Goal: Task Accomplishment & Management: Complete application form

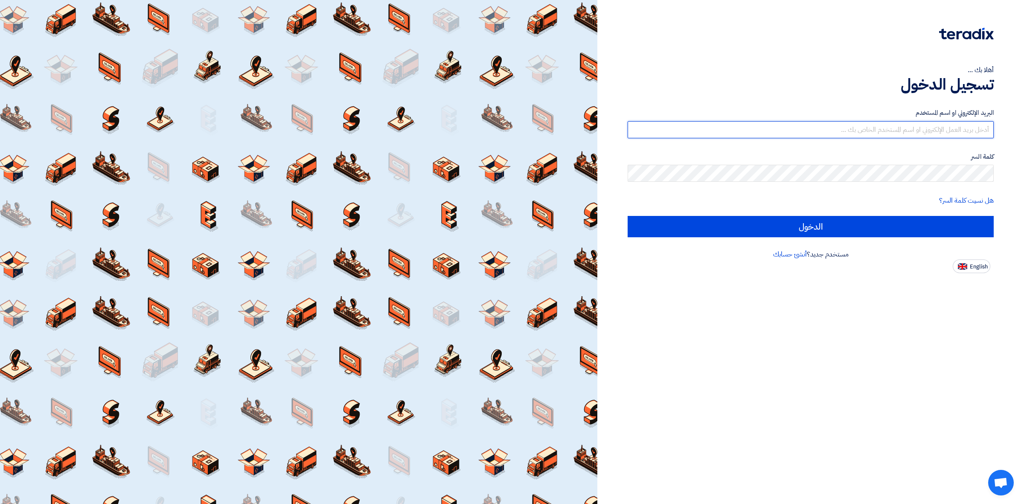
click at [838, 125] on input "text" at bounding box center [811, 129] width 366 height 17
type input "[PERSON_NAME][EMAIL_ADDRESS][PERSON_NAME][DOMAIN_NAME]"
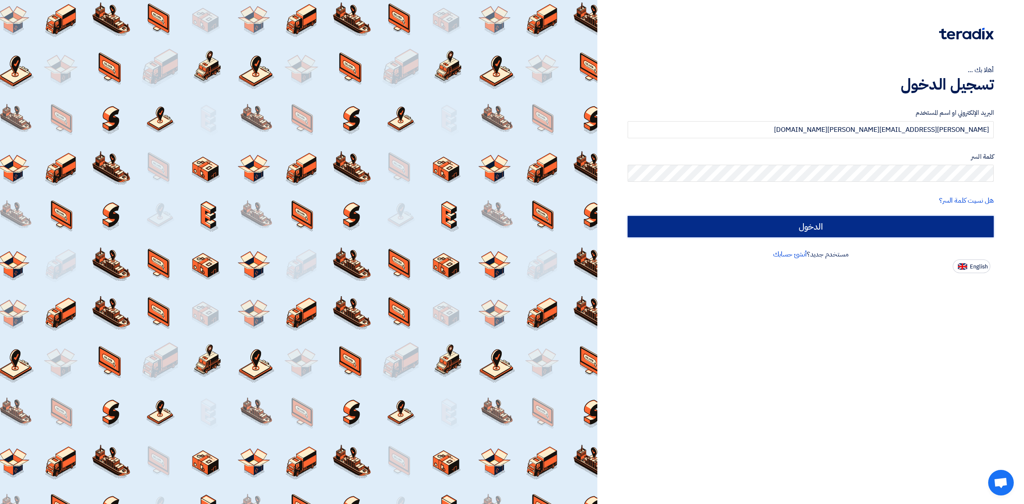
click at [677, 233] on input "الدخول" at bounding box center [811, 226] width 366 height 21
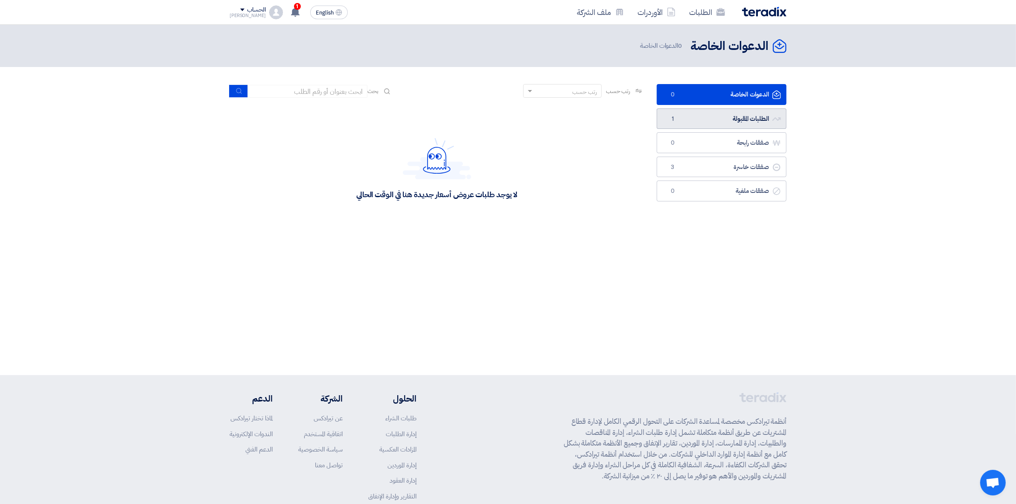
click at [734, 119] on link "الطلبات المقبولة الطلبات المقبولة 1" at bounding box center [722, 118] width 130 height 21
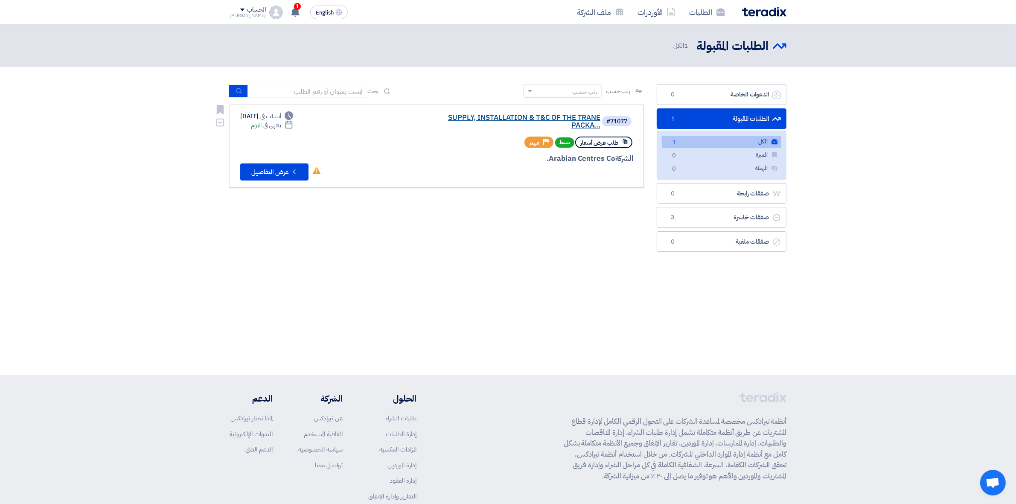
click at [521, 120] on link "SUPPLY, INSTALLATION & T&C OF THE TRANE PACKA..." at bounding box center [515, 121] width 171 height 15
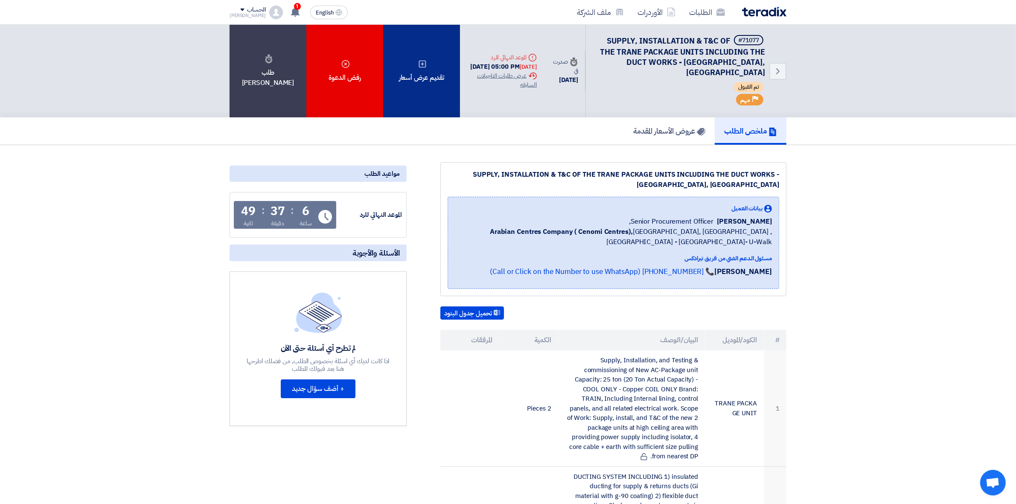
click at [400, 56] on div "تقديم عرض أسعار" at bounding box center [421, 71] width 77 height 93
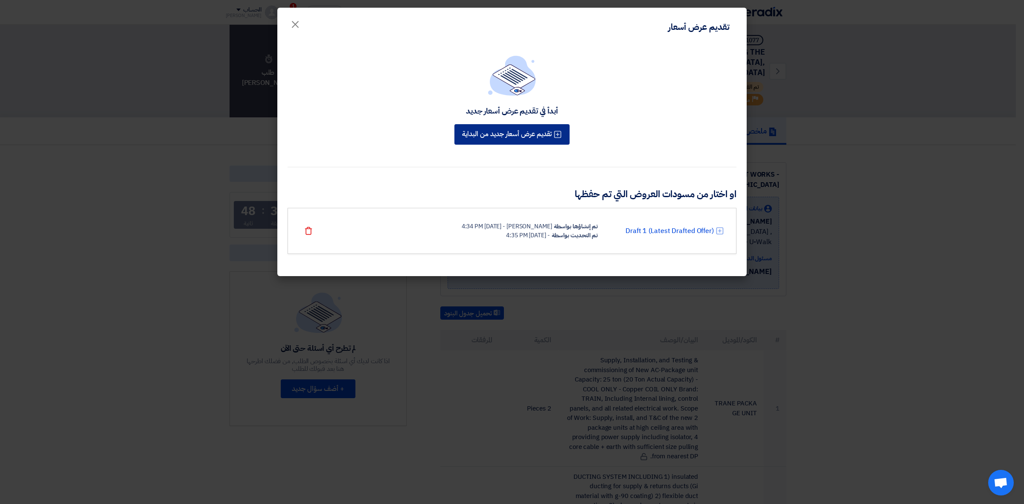
click at [480, 134] on button "تقديم عرض أسعار جديد من البداية" at bounding box center [512, 134] width 115 height 20
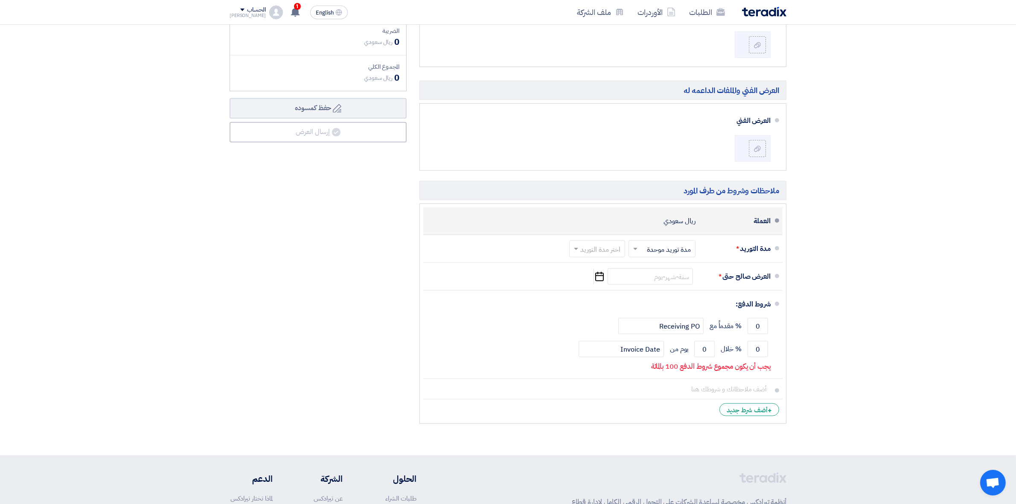
scroll to position [587, 0]
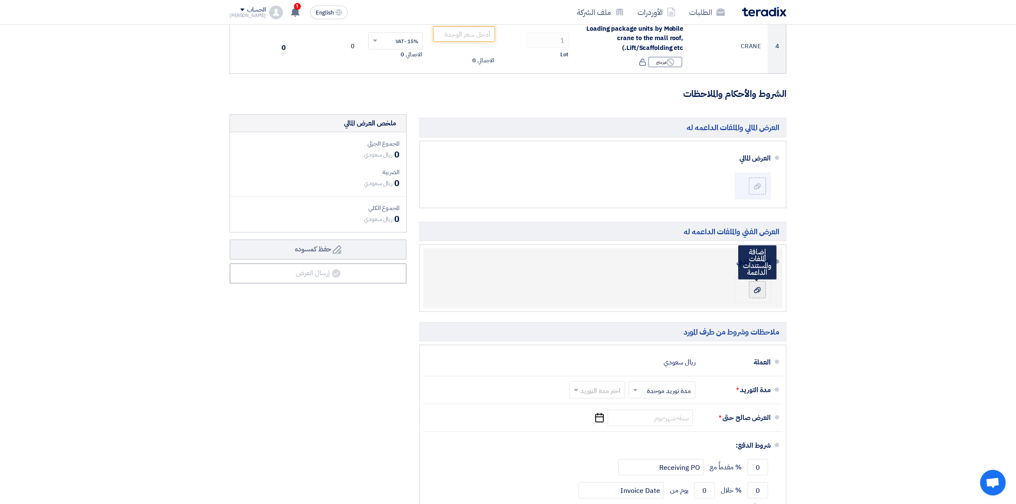
click at [760, 292] on use at bounding box center [757, 290] width 7 height 6
click at [0, 0] on input "file" at bounding box center [0, 0] width 0 height 0
click at [757, 289] on use at bounding box center [757, 290] width 7 height 6
click at [0, 0] on input "file" at bounding box center [0, 0] width 0 height 0
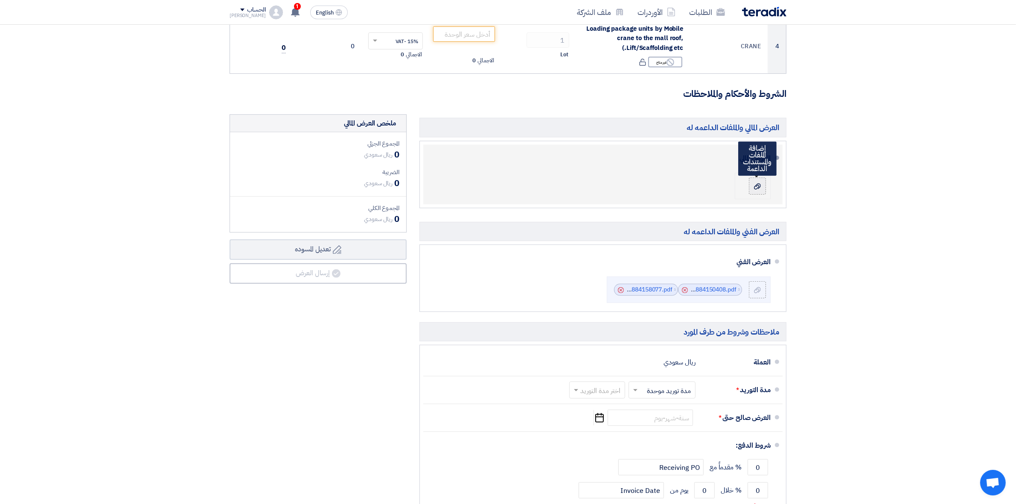
click at [762, 189] on div at bounding box center [757, 186] width 10 height 9
click at [0, 0] on input "file" at bounding box center [0, 0] width 0 height 0
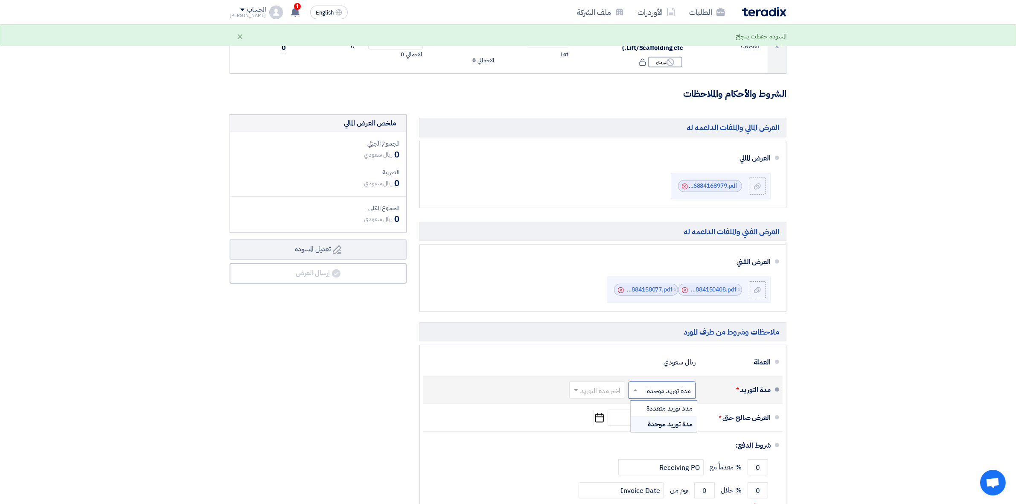
click at [662, 395] on input "text" at bounding box center [660, 391] width 63 height 12
click at [662, 426] on span "مدة توريد موحدة" at bounding box center [670, 424] width 45 height 10
click at [595, 391] on input "text" at bounding box center [596, 391] width 52 height 12
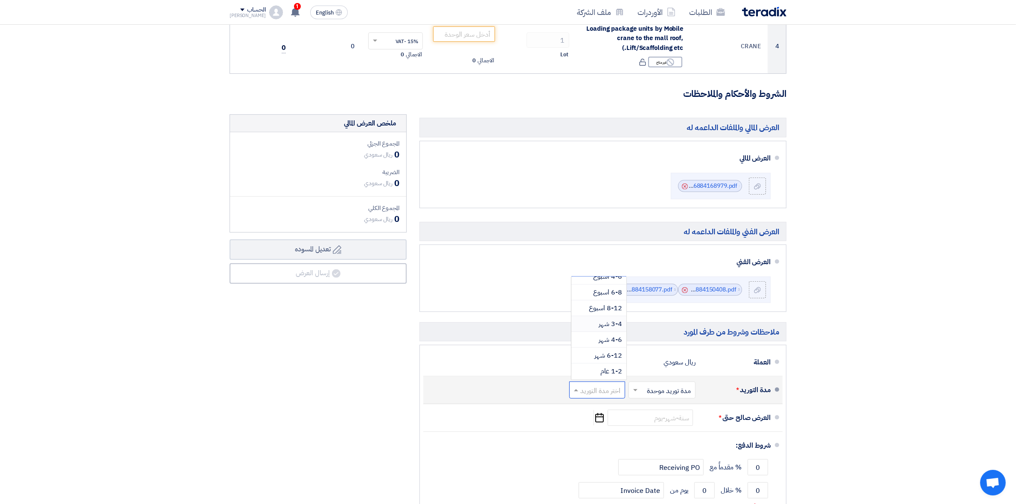
click at [614, 324] on span "3-4 شهر" at bounding box center [610, 324] width 23 height 10
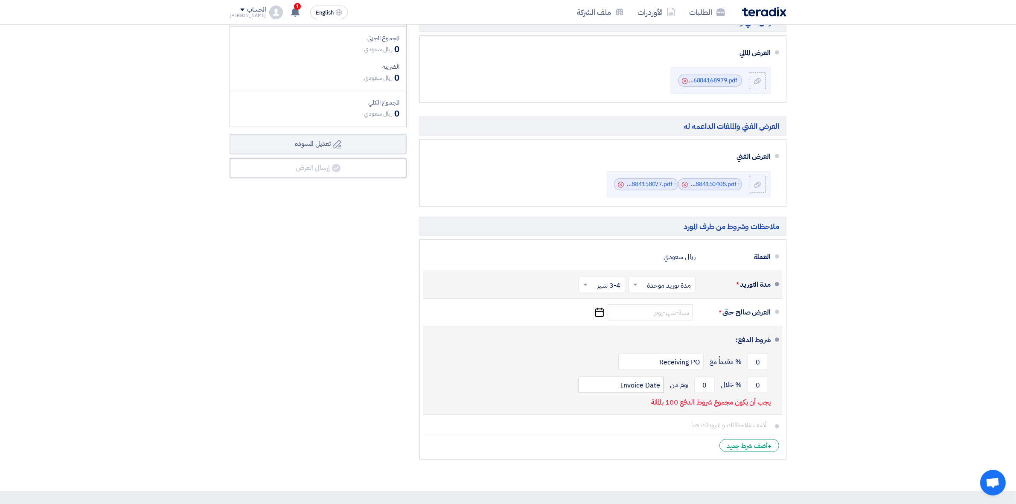
scroll to position [694, 0]
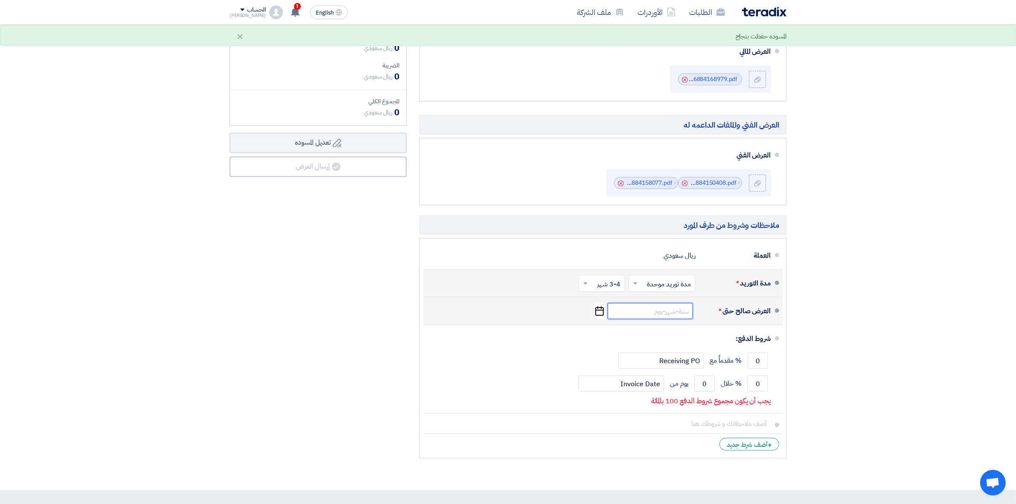
click at [677, 314] on input at bounding box center [650, 311] width 85 height 16
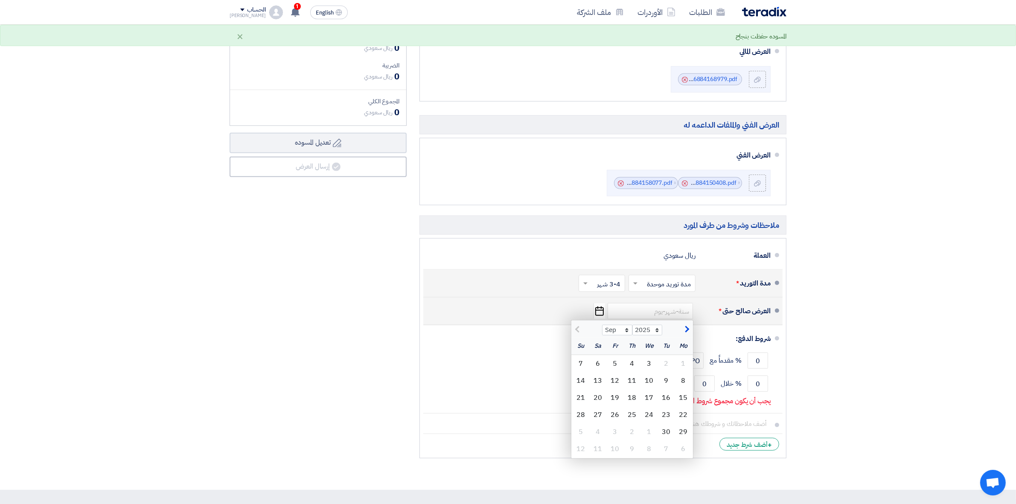
click at [690, 333] on button "button" at bounding box center [686, 329] width 14 height 9
select select "10"
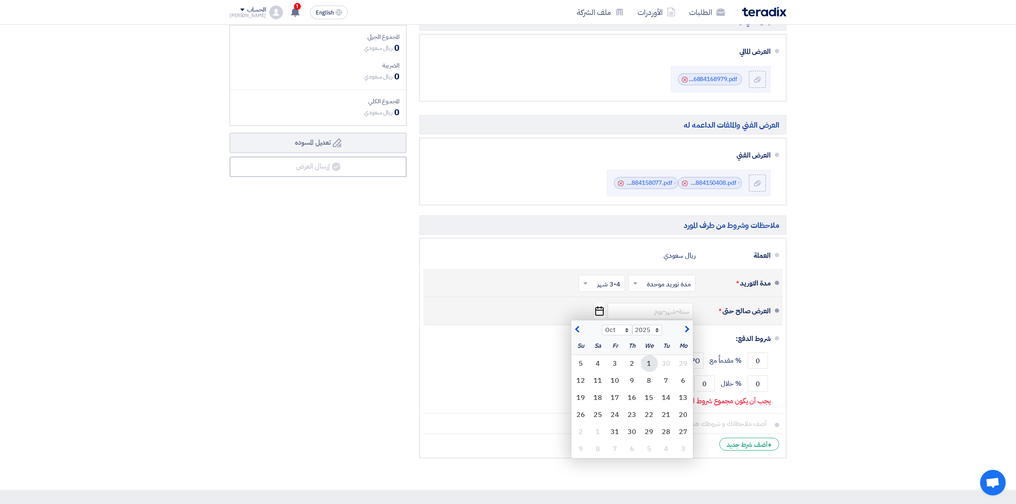
click at [645, 362] on div "1" at bounding box center [649, 363] width 17 height 17
type input "[DATE]"
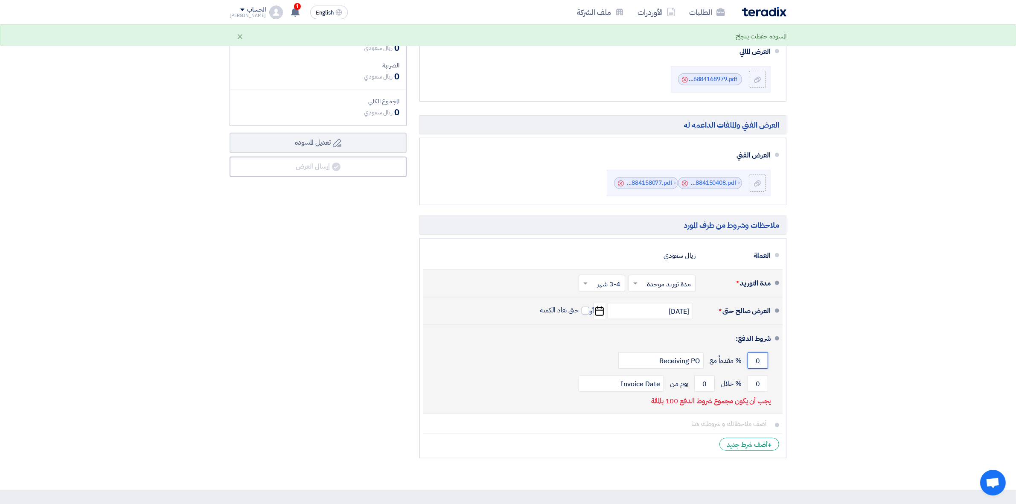
drag, startPoint x: 765, startPoint y: 366, endPoint x: 744, endPoint y: 363, distance: 21.5
click at [744, 363] on div "0 % مقدماً مع Receiving PO" at bounding box center [600, 360] width 341 height 23
type input "50"
drag, startPoint x: 767, startPoint y: 383, endPoint x: 754, endPoint y: 386, distance: 12.7
click at [754, 386] on input "0" at bounding box center [758, 384] width 20 height 16
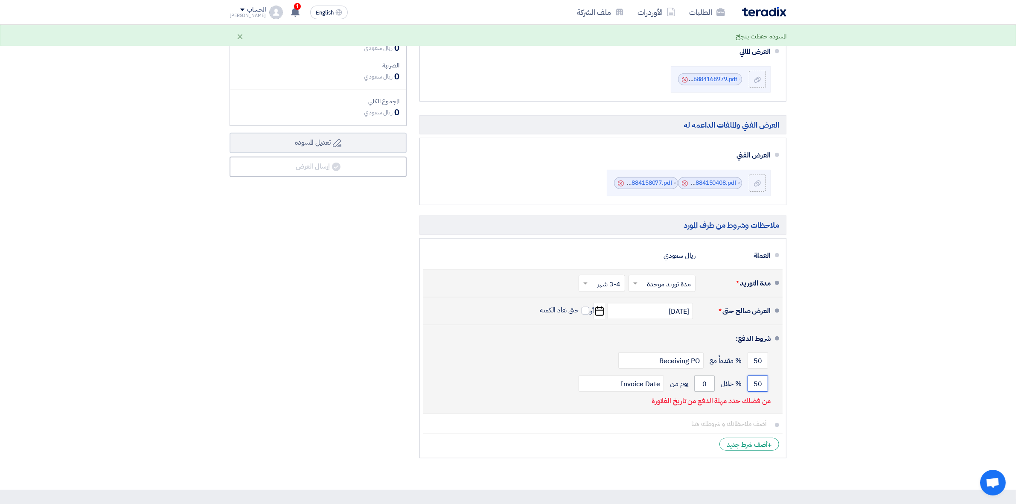
type input "50"
drag, startPoint x: 702, startPoint y: 384, endPoint x: 708, endPoint y: 382, distance: 5.8
click at [708, 382] on input "0" at bounding box center [704, 384] width 20 height 16
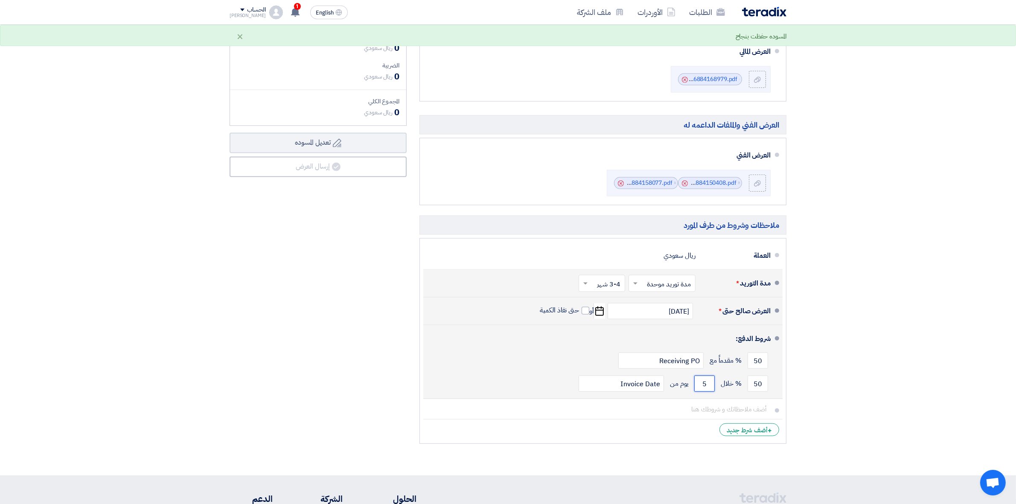
type input "5"
click at [568, 366] on div "50 % مقدماً مع Receiving PO" at bounding box center [600, 360] width 341 height 23
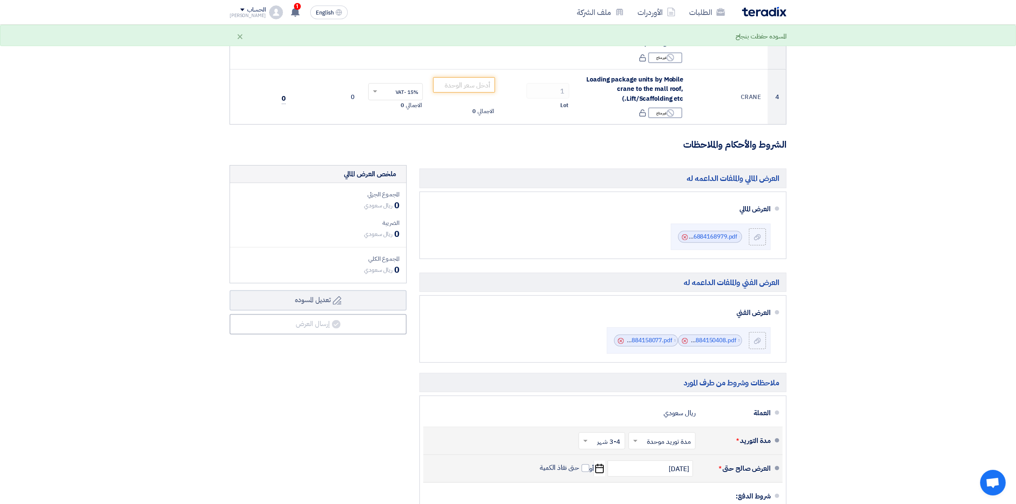
scroll to position [534, 0]
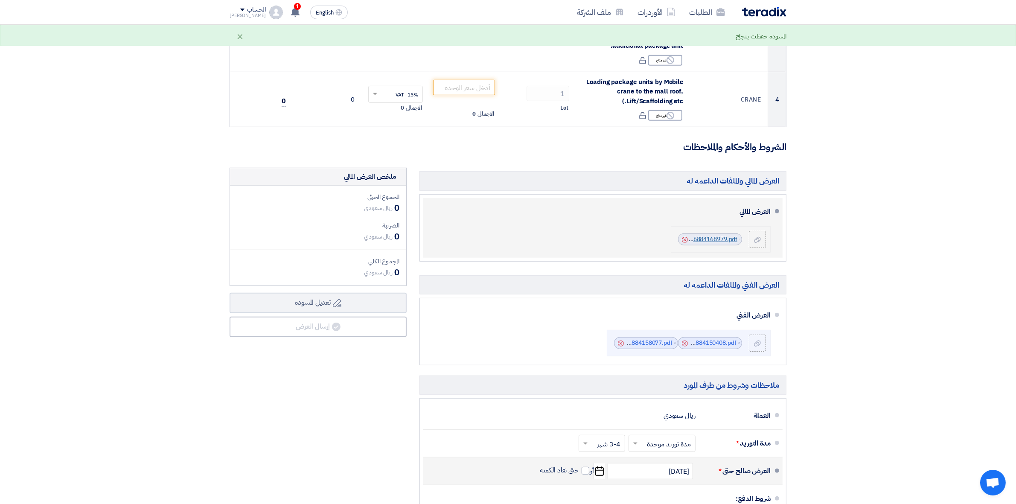
click at [703, 244] on link "QUOTATION__SUPPLY_INSTALLATION__TC_OF_THE_TRANE_PACKAGE_UNITS_INCLUDING_THE_DUC…" at bounding box center [516, 239] width 441 height 9
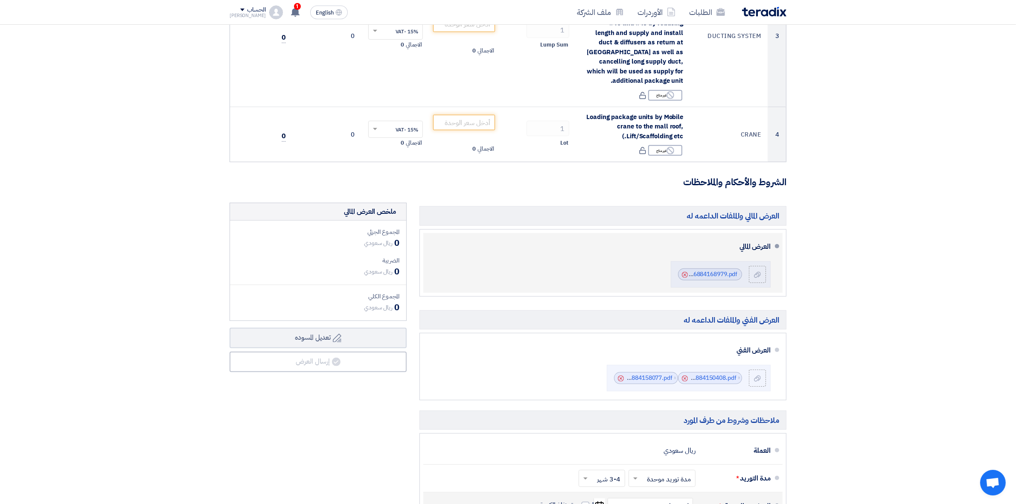
scroll to position [480, 0]
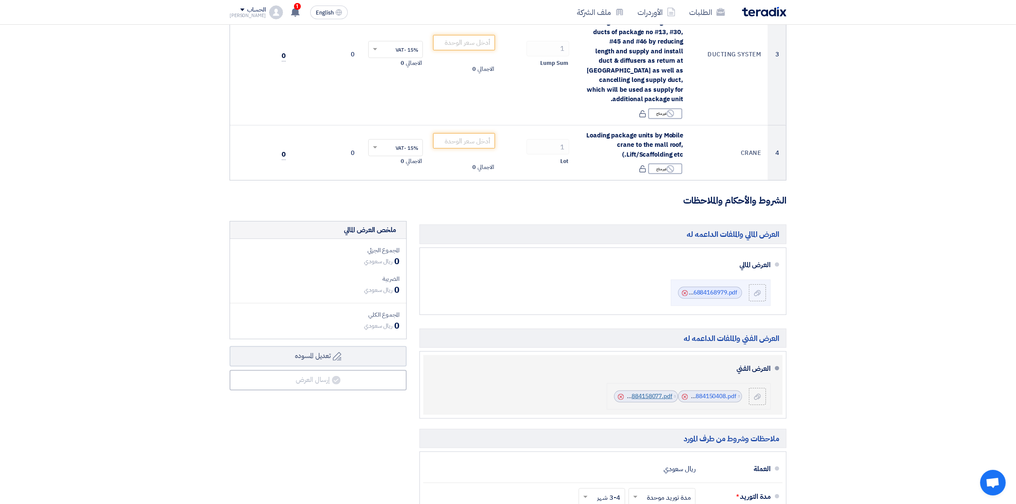
click at [648, 398] on link "ZRT_ROOFTOP_PACKAGE_UNIT__CATLOG_1756884158077.pdf" at bounding box center [587, 396] width 172 height 9
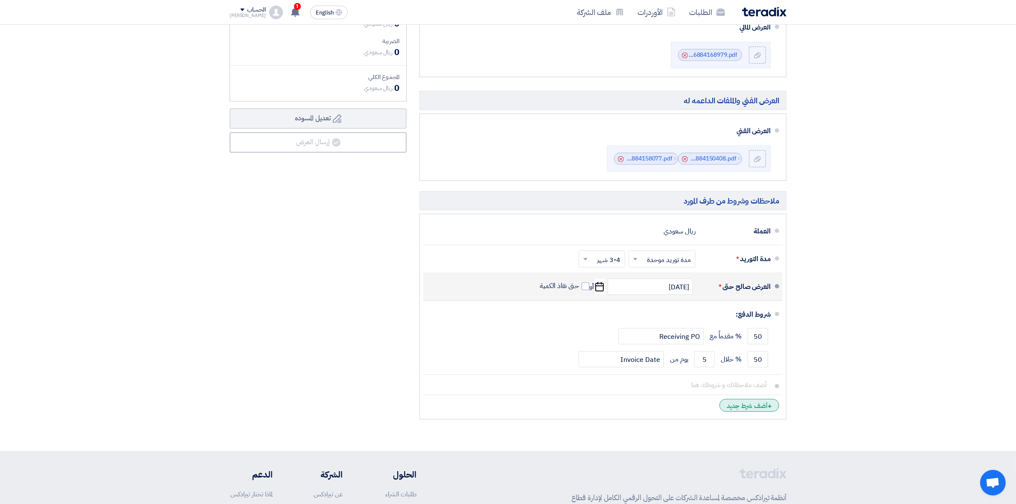
scroll to position [534, 0]
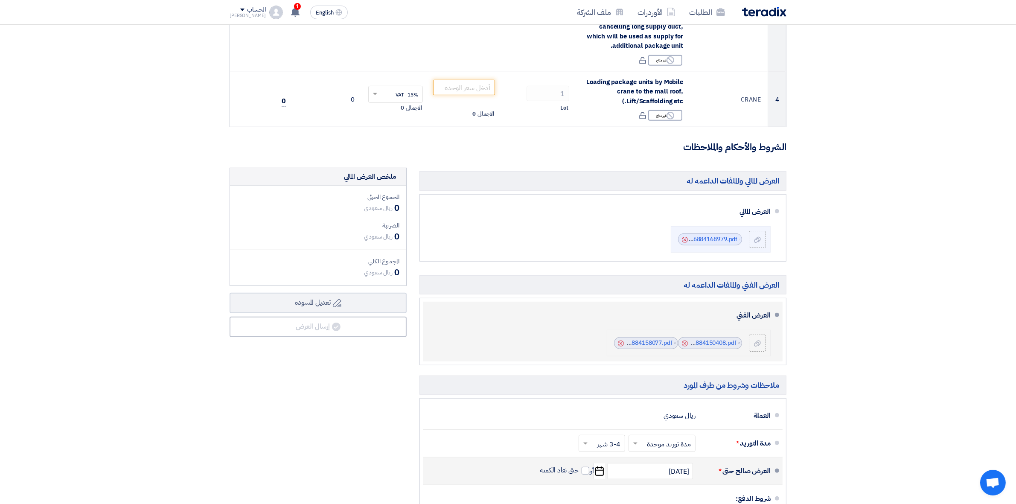
click at [684, 347] on icon "Cancel" at bounding box center [685, 344] width 6 height 6
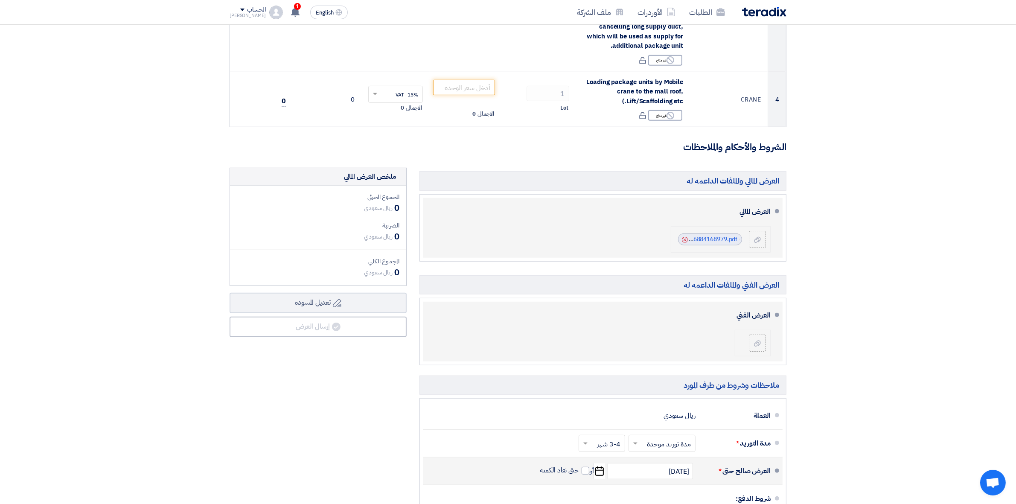
click at [685, 244] on div "Cancel" at bounding box center [684, 239] width 8 height 9
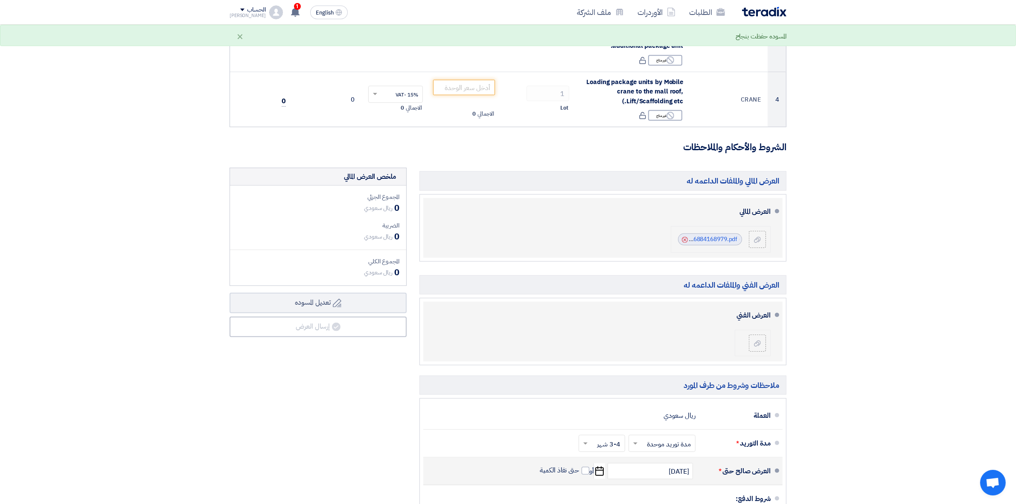
click at [684, 238] on use at bounding box center [685, 240] width 6 height 6
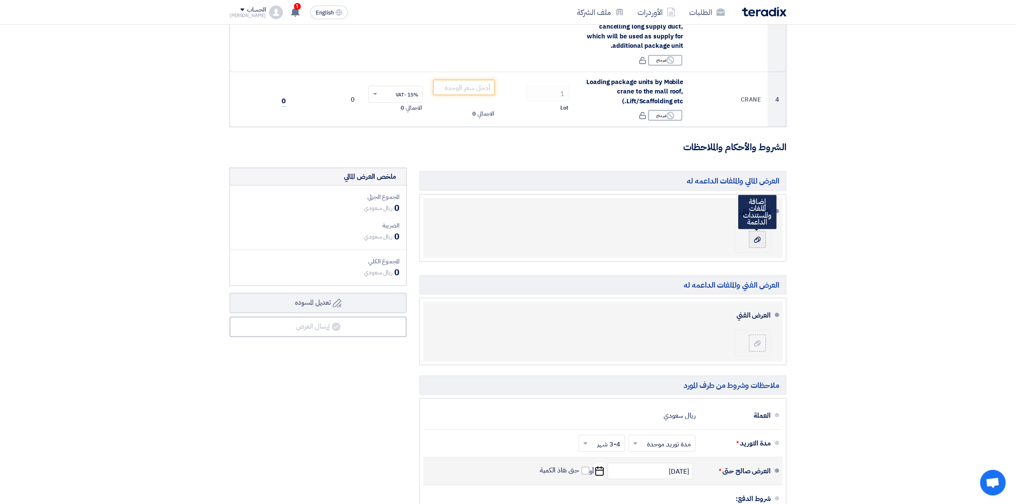
click at [765, 236] on label at bounding box center [757, 239] width 17 height 17
click at [0, 0] on input "file" at bounding box center [0, 0] width 0 height 0
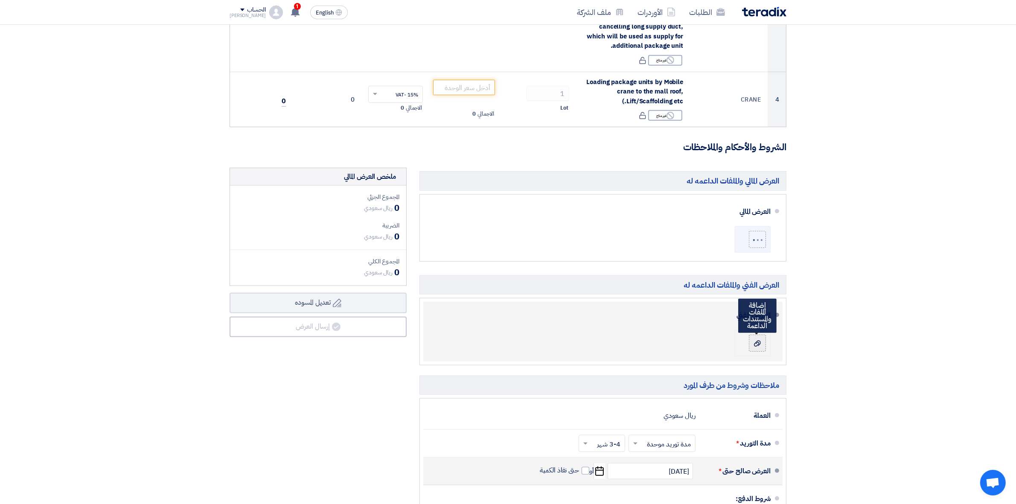
click at [758, 344] on use at bounding box center [757, 344] width 7 height 6
click at [0, 0] on input "file" at bounding box center [0, 0] width 0 height 0
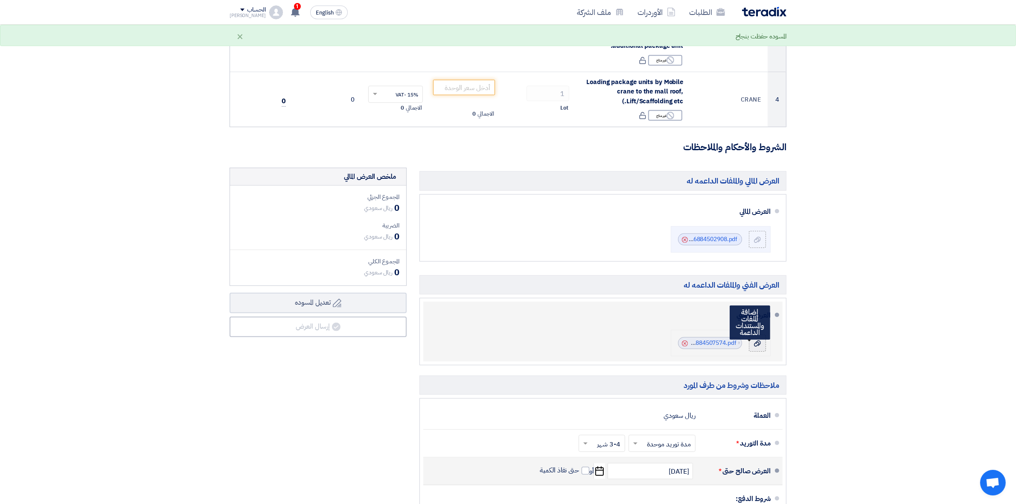
click at [765, 344] on label at bounding box center [757, 343] width 17 height 17
click at [0, 0] on input "file" at bounding box center [0, 0] width 0 height 0
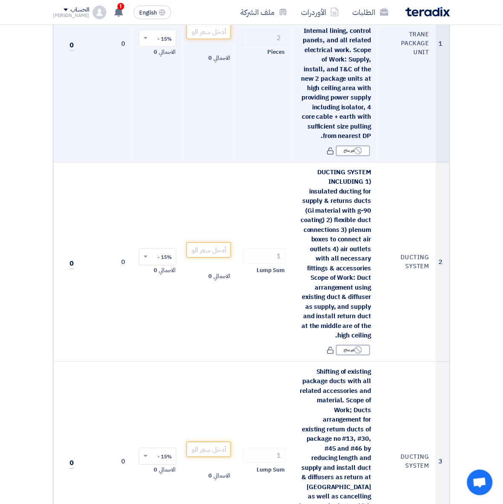
scroll to position [267, 0]
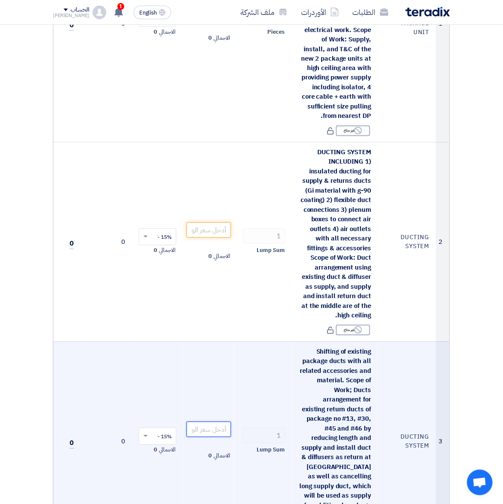
click at [207, 422] on input "number" at bounding box center [209, 429] width 44 height 15
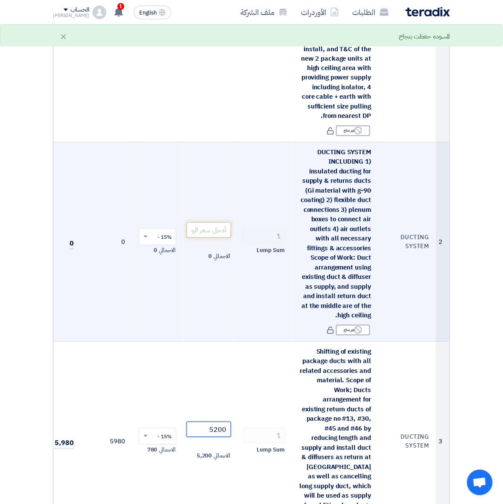
type input "5200"
click at [215, 231] on input "number" at bounding box center [209, 229] width 44 height 15
click at [201, 231] on input "number" at bounding box center [209, 229] width 44 height 15
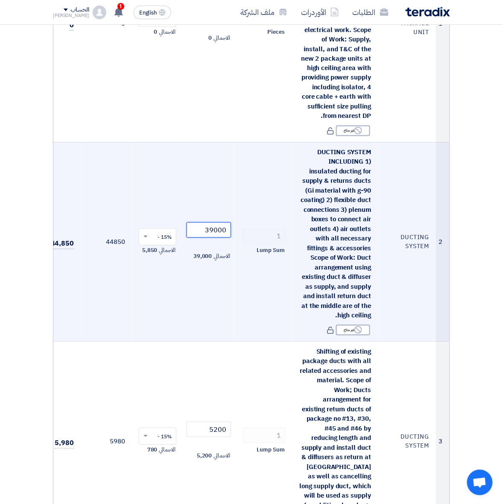
scroll to position [107, 0]
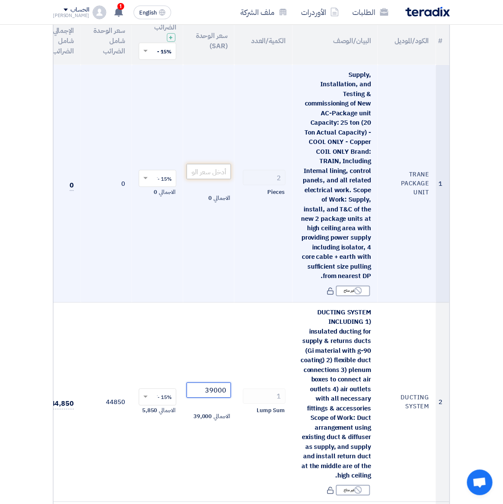
type input "39000"
click at [212, 166] on input "number" at bounding box center [209, 171] width 44 height 15
paste input "89125"
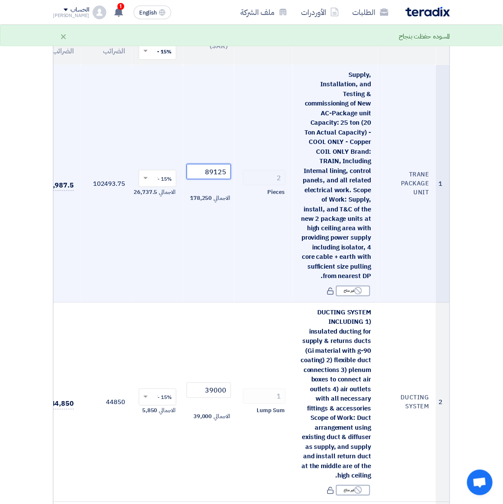
type input "89125"
click at [229, 251] on td "89125 الاجمالي 178,250" at bounding box center [208, 184] width 51 height 238
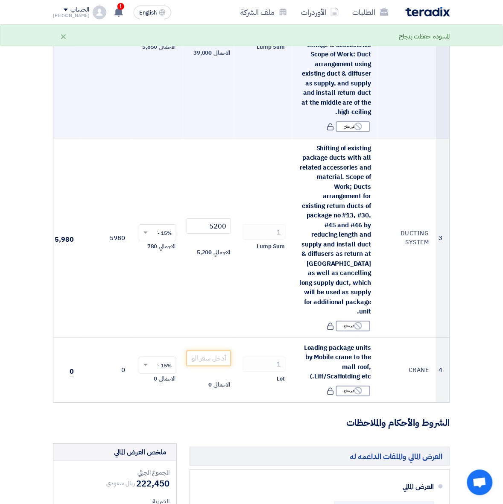
scroll to position [480, 0]
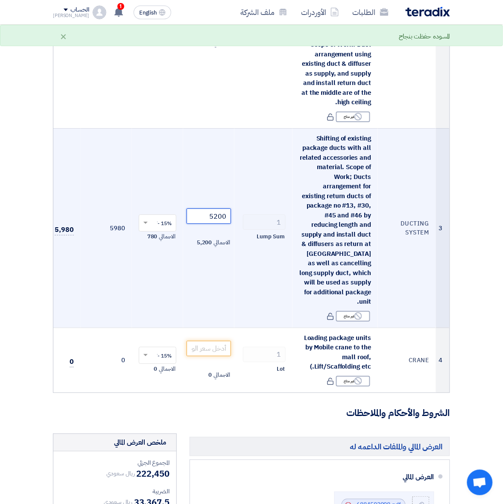
drag, startPoint x: 227, startPoint y: 212, endPoint x: 191, endPoint y: 209, distance: 35.5
click at [191, 209] on input "5200" at bounding box center [209, 215] width 44 height 15
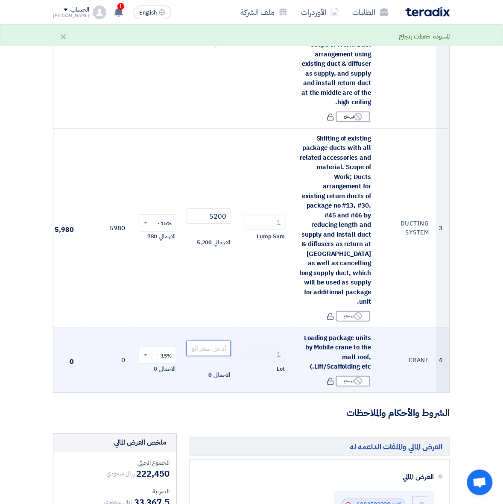
click at [217, 341] on input "number" at bounding box center [209, 348] width 44 height 15
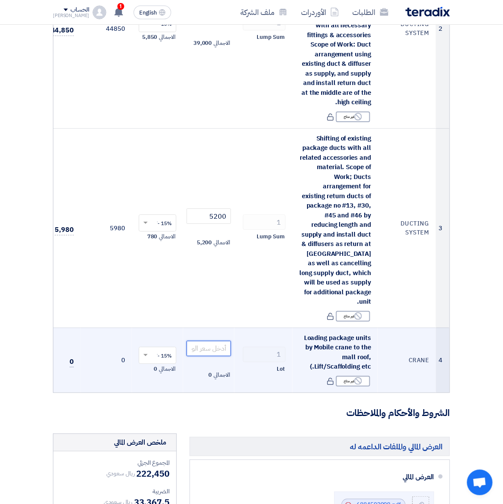
paste input "5200"
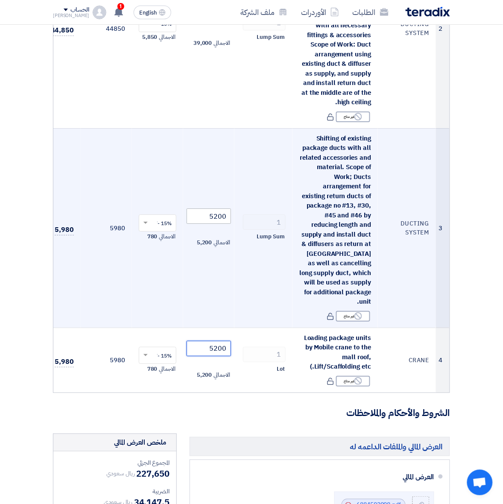
type input "5200"
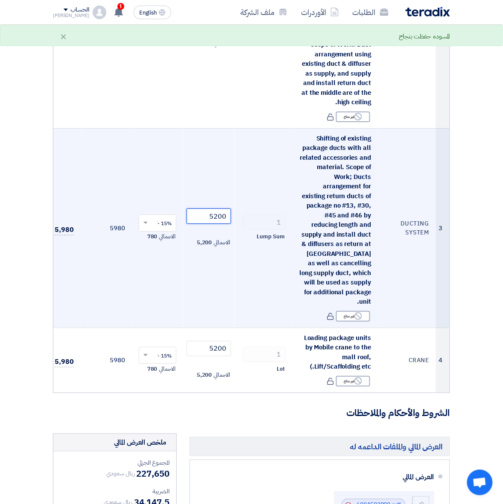
click at [260, 214] on tr "3 DUCTING SYSTEM Shifting of existing package ducts with all related accessorie…" at bounding box center [242, 227] width 416 height 199
type input "39000"
click at [225, 173] on td "39000 الاجمالي 39,000" at bounding box center [208, 227] width 51 height 199
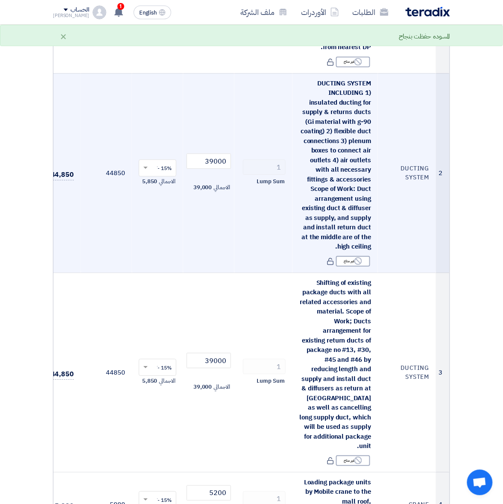
scroll to position [320, 0]
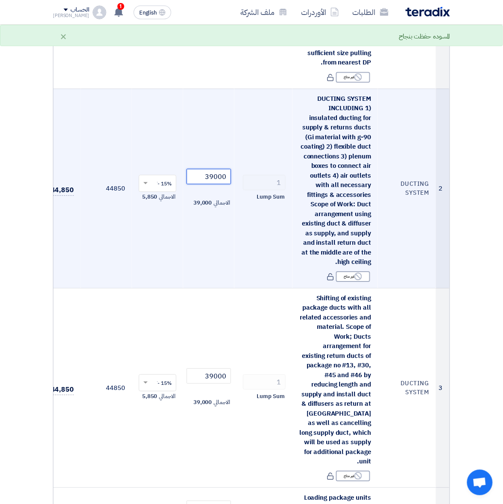
drag, startPoint x: 205, startPoint y: 175, endPoint x: 303, endPoint y: 180, distance: 98.3
click at [303, 180] on tr "2 DUCTING SYSTEM DUCTING SYSTEM INCLUDING 1) insulated ducting for supply & ret…" at bounding box center [242, 188] width 416 height 199
type input "58500"
click at [261, 248] on td "1 Lump Sum" at bounding box center [263, 188] width 58 height 199
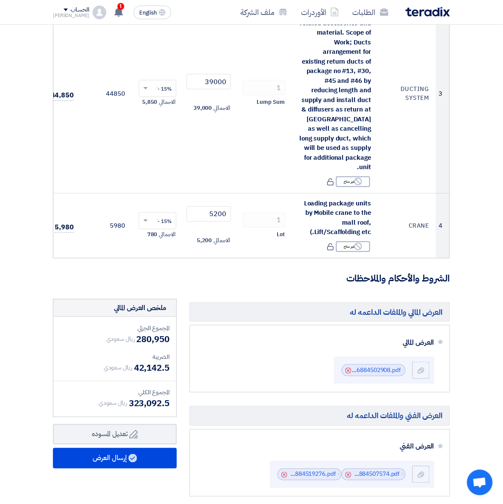
scroll to position [640, 0]
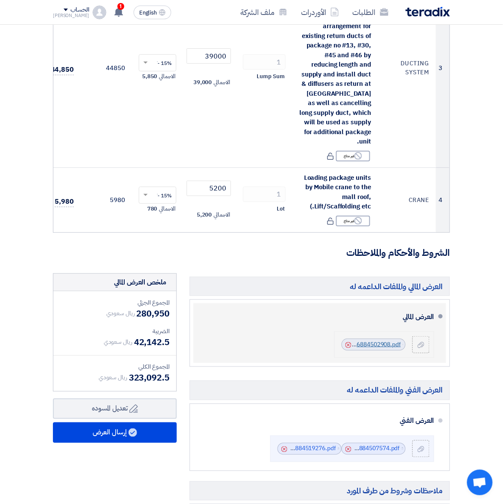
click at [383, 347] on link "QUOTATION__SUPPLY_INSTALLATION__TC_OF_THE_TRANE_PACKAGE_UNITS_INCLUDING_THE_DUC…" at bounding box center [179, 344] width 441 height 9
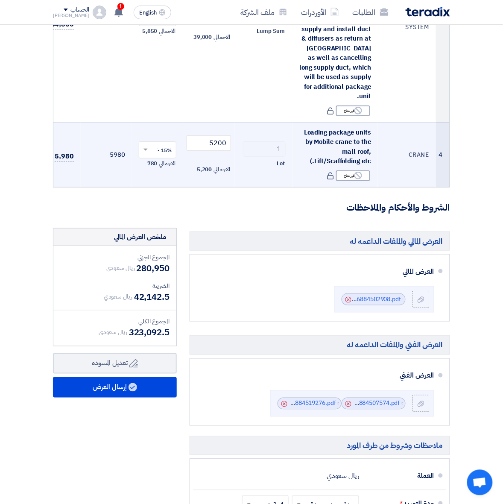
scroll to position [800, 0]
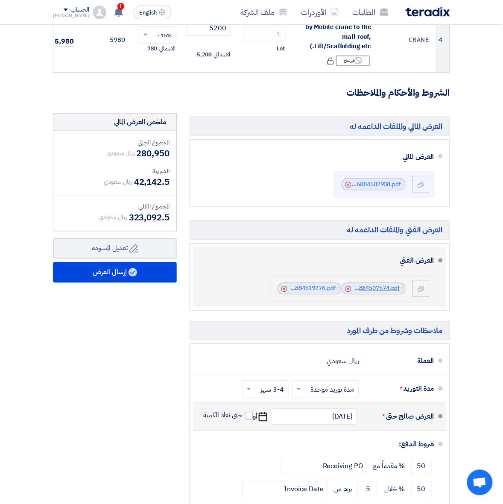
click at [362, 285] on link "TECHNICAL_PROPOSAL_HAIFA_MALL_1756884507574.pdf" at bounding box center [318, 288] width 161 height 9
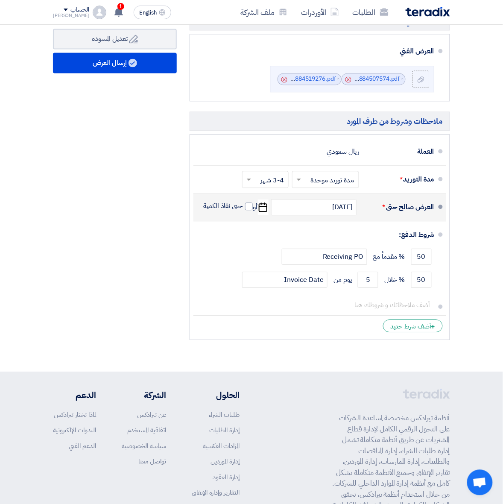
scroll to position [1014, 0]
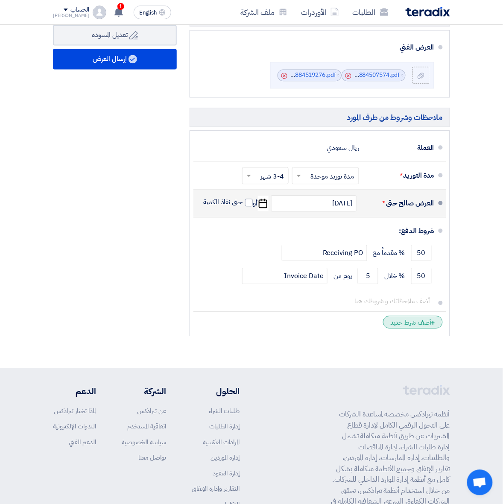
click at [398, 328] on div "+ أضف شرط جديد" at bounding box center [413, 321] width 60 height 13
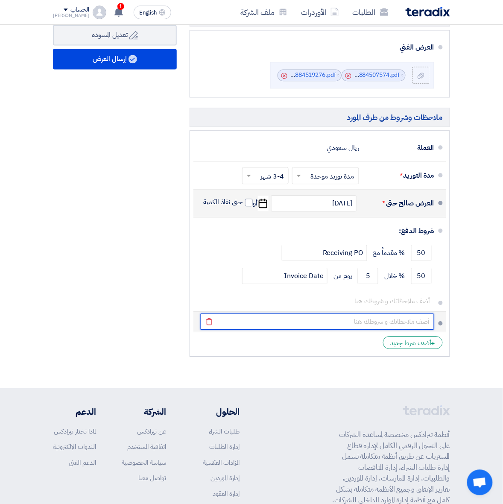
click at [391, 327] on input "text" at bounding box center [317, 321] width 234 height 16
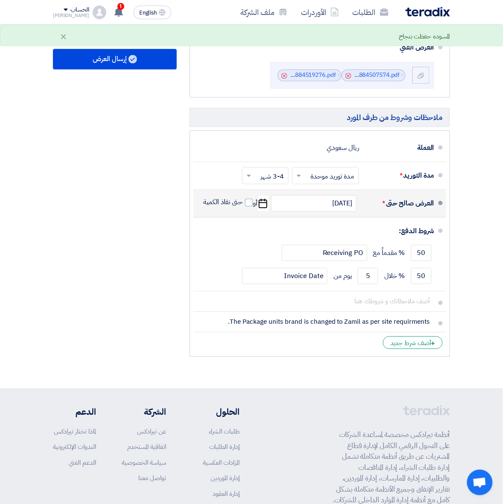
drag, startPoint x: 413, startPoint y: 323, endPoint x: 303, endPoint y: 338, distance: 110.8
click at [303, 338] on li "+ أضف شرط جديد" at bounding box center [319, 342] width 253 height 20
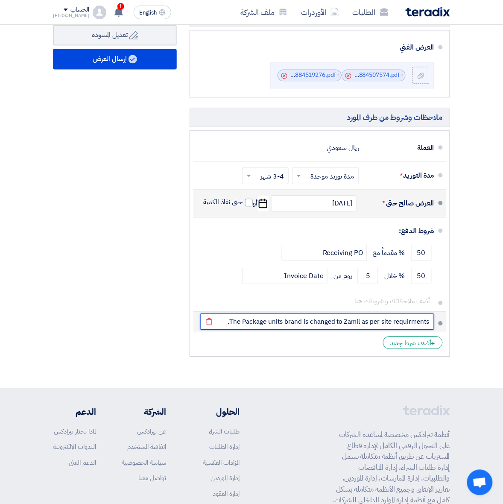
click at [394, 322] on input "The Package units brand is changed to Zamil as per site requirments." at bounding box center [317, 321] width 234 height 16
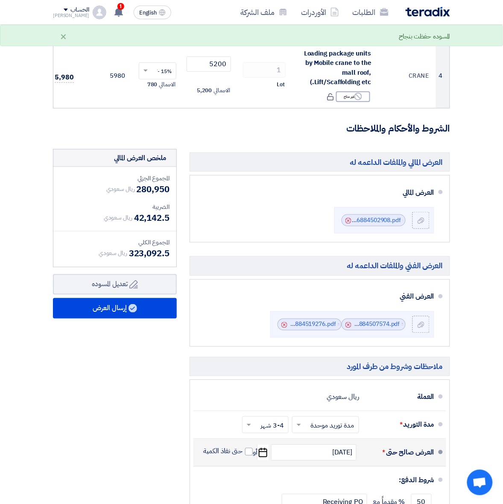
scroll to position [907, 0]
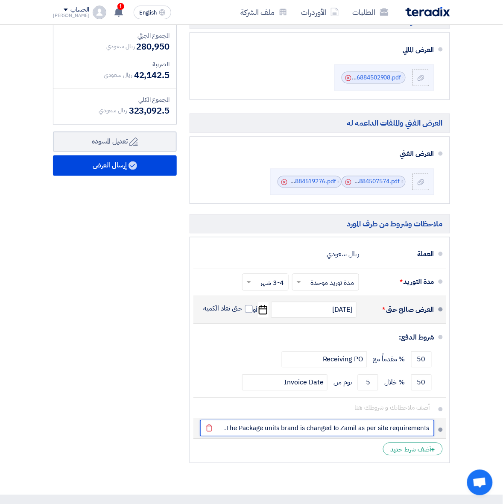
click at [334, 427] on input "The Package units brand is changed to Zamil as per site requirements." at bounding box center [317, 428] width 234 height 16
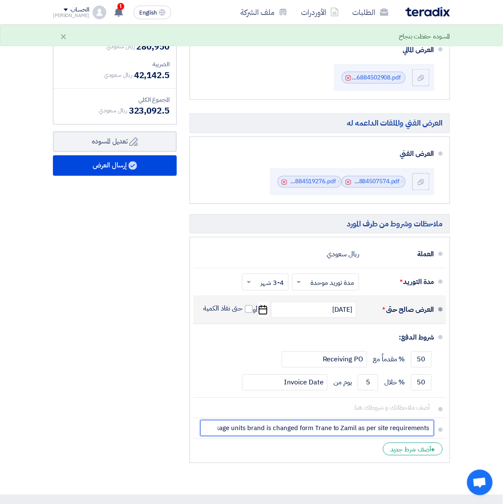
type input "The Package units brand is changed form Trane to Zamil as per site requirements."
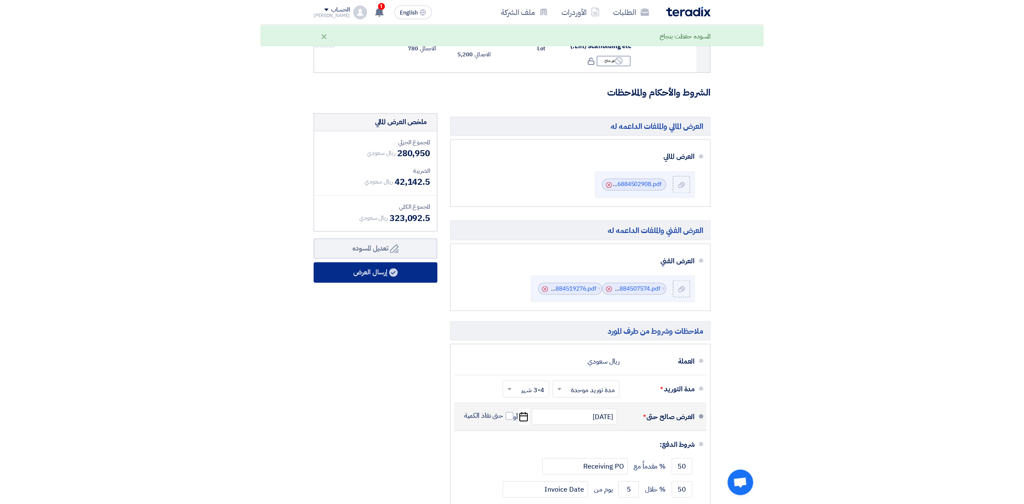
scroll to position [694, 0]
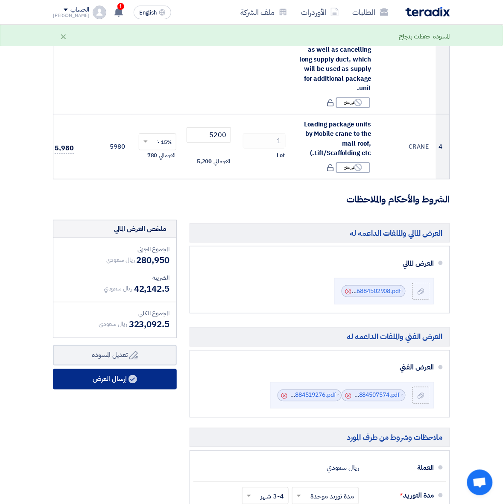
click at [143, 373] on button "إرسال العرض" at bounding box center [115, 379] width 124 height 20
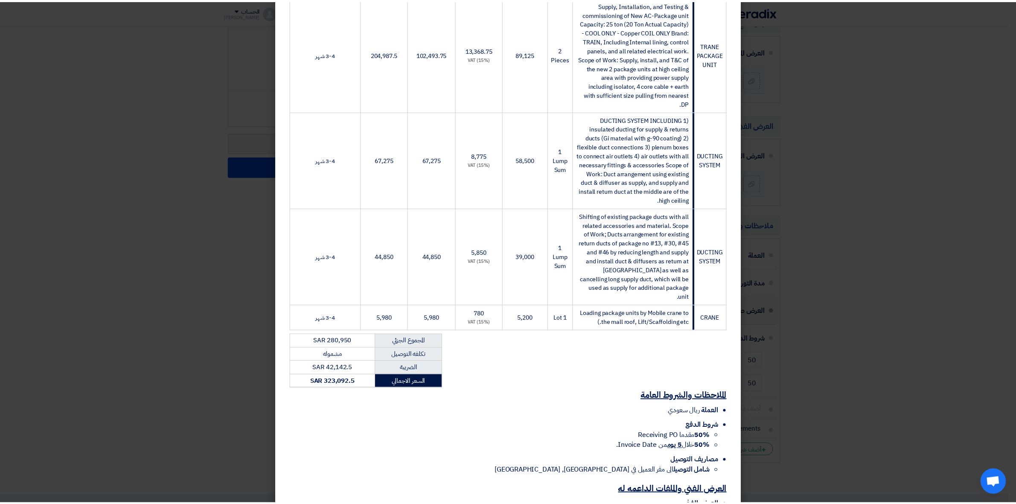
scroll to position [341, 0]
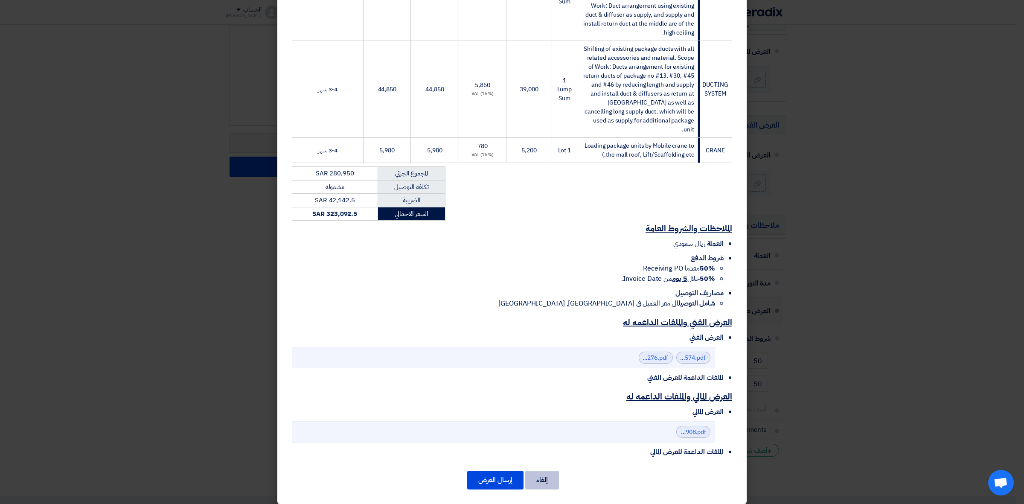
click at [559, 471] on button "إلغاء" at bounding box center [542, 480] width 34 height 19
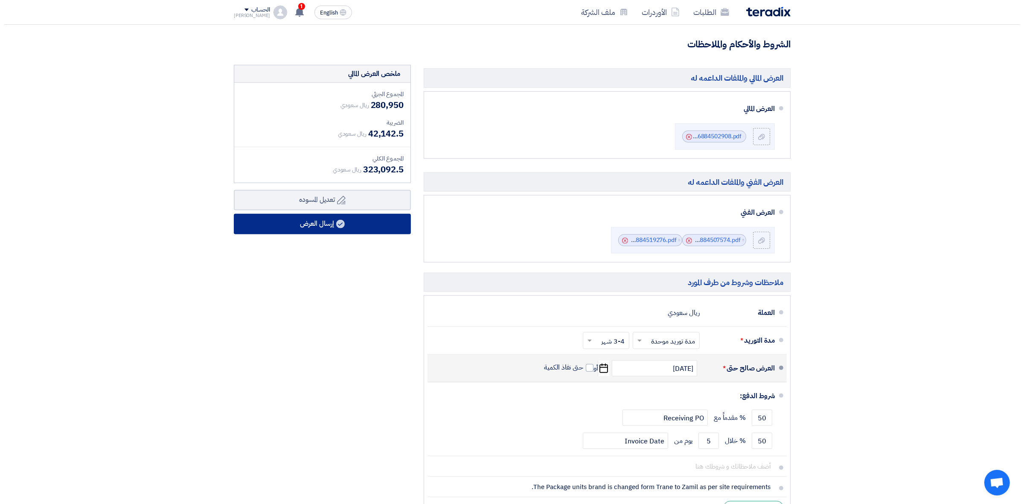
scroll to position [640, 0]
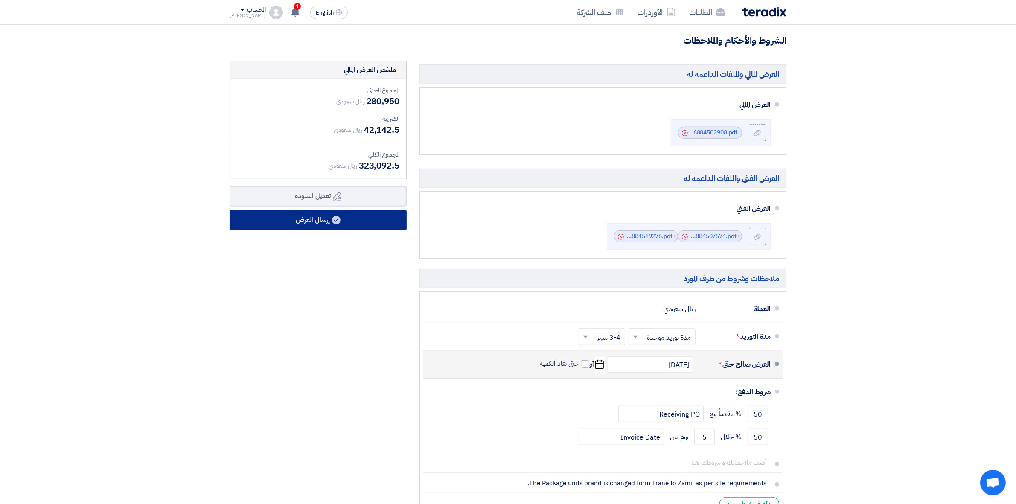
click at [355, 214] on button "إرسال العرض" at bounding box center [318, 220] width 177 height 20
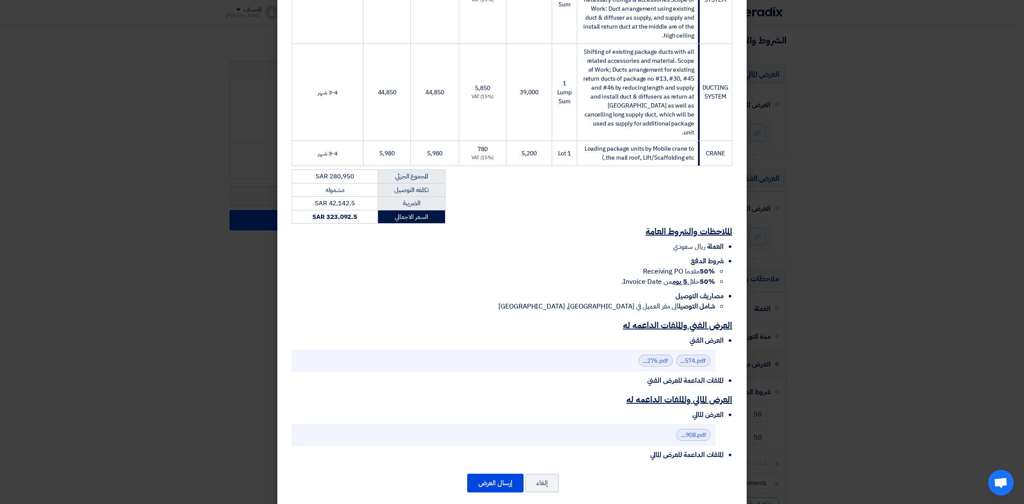
scroll to position [341, 0]
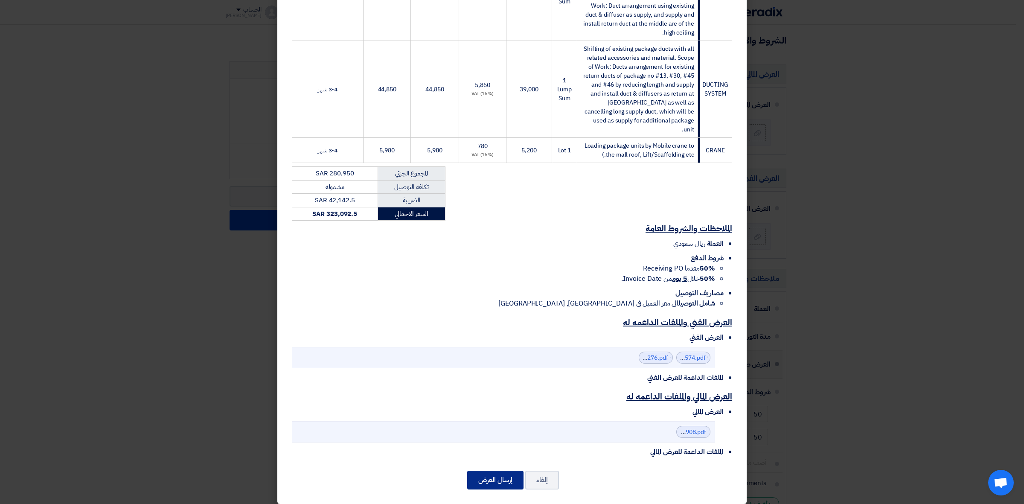
click at [500, 471] on button "إرسال العرض" at bounding box center [495, 480] width 56 height 19
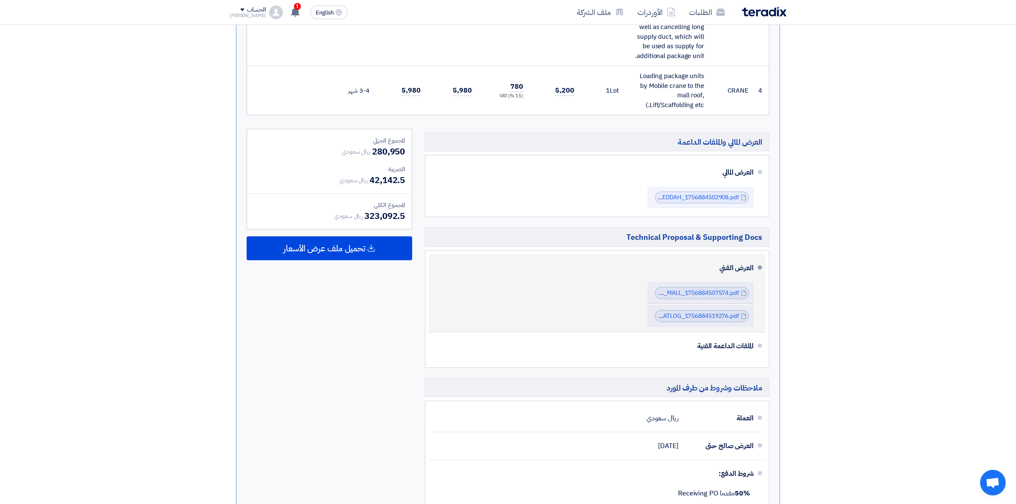
scroll to position [800, 0]
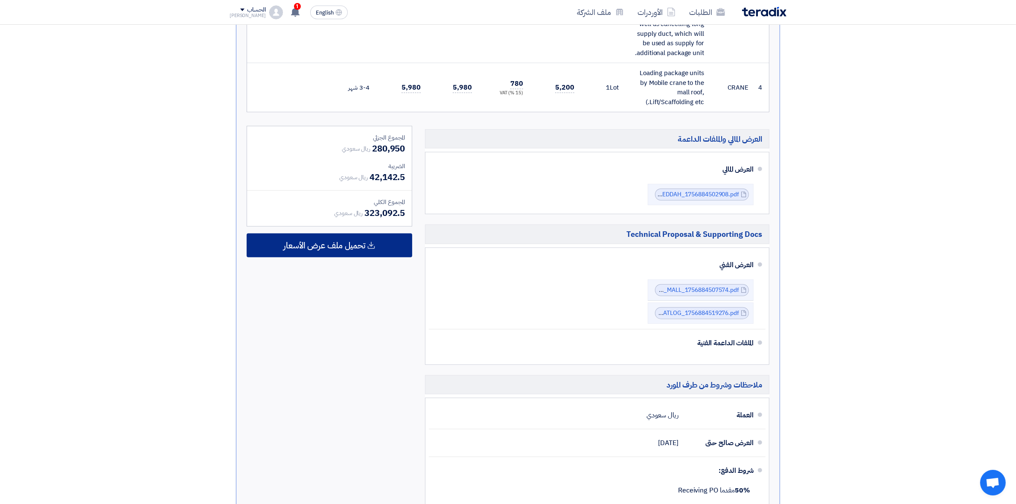
click at [376, 242] on div "تحميل ملف عرض الأسعار" at bounding box center [330, 245] width 166 height 24
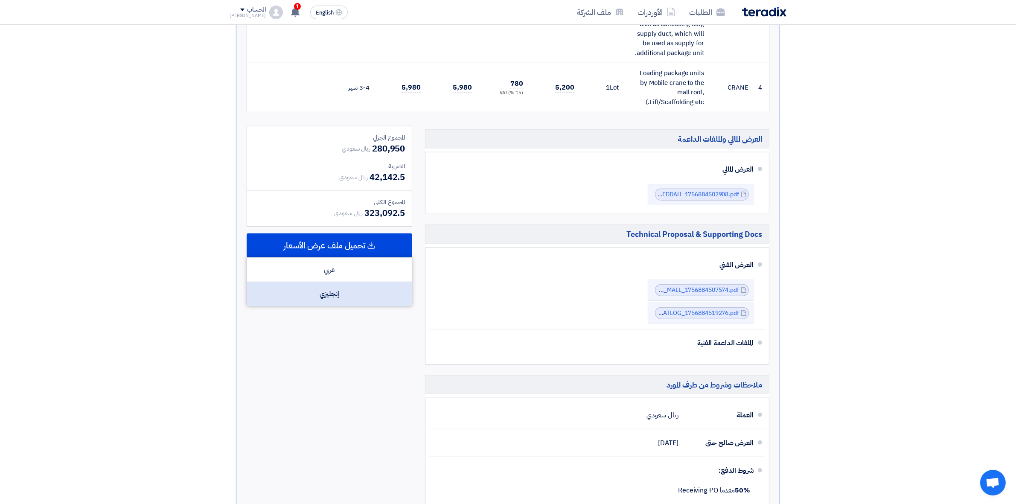
click at [360, 282] on div "إنجليزي" at bounding box center [329, 294] width 165 height 24
click at [580, 376] on h5 "ملاحظات وشروط من طرف المورد" at bounding box center [597, 384] width 344 height 19
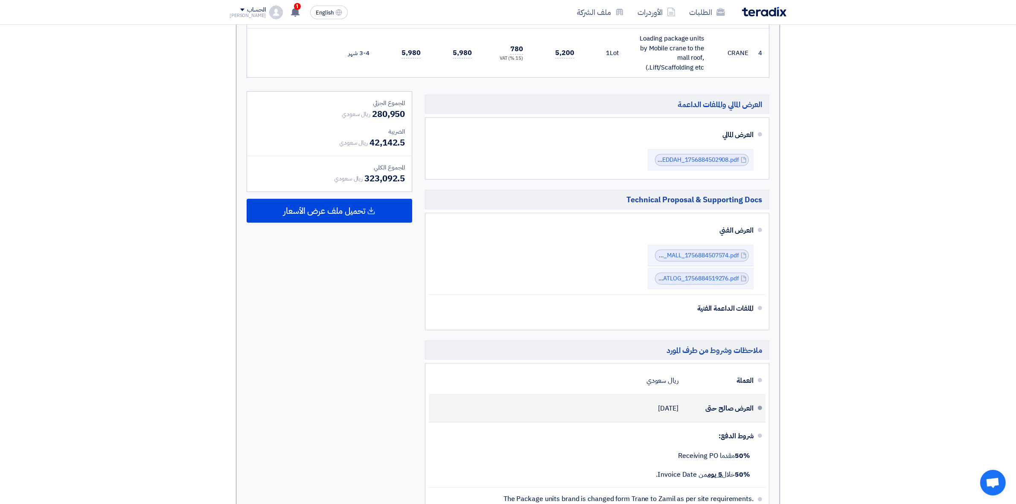
scroll to position [854, 0]
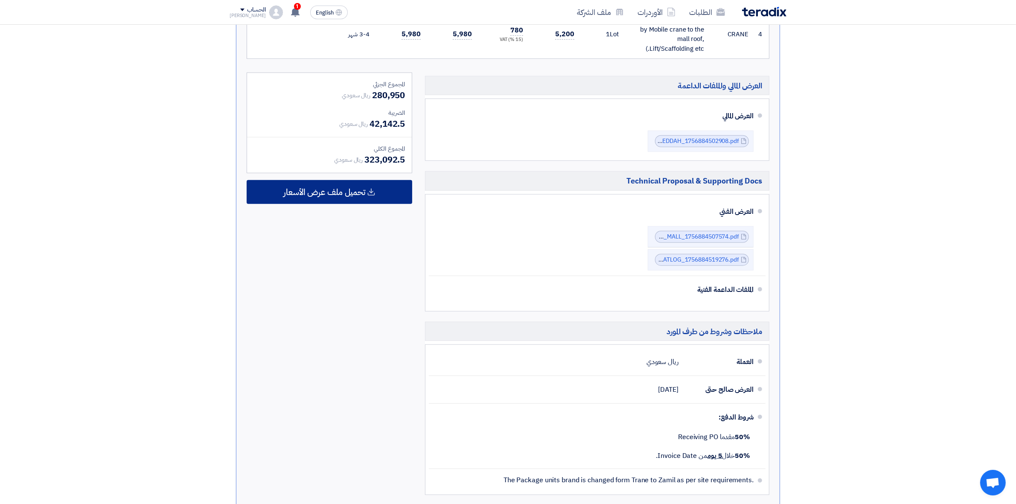
click at [348, 187] on div "تحميل ملف عرض الأسعار" at bounding box center [330, 192] width 166 height 24
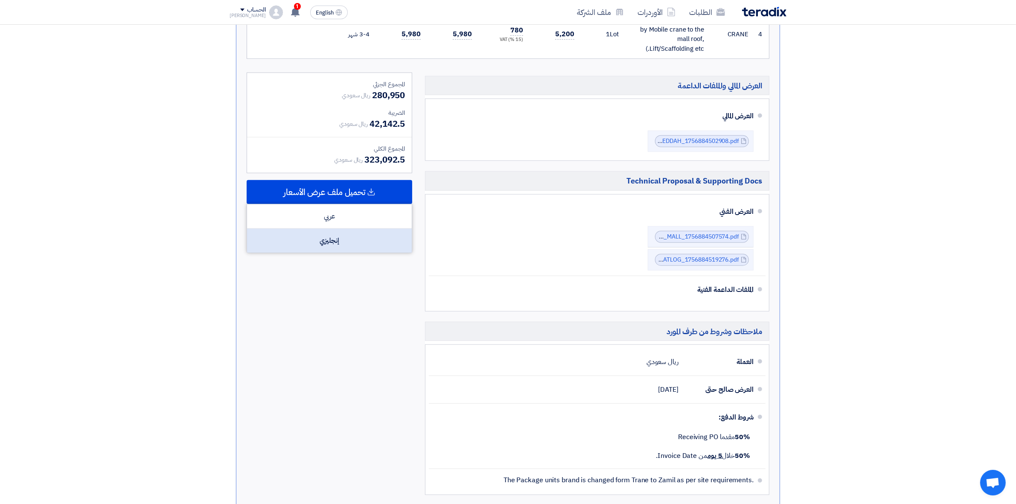
click at [347, 233] on div "إنجليزي" at bounding box center [329, 241] width 165 height 24
click at [348, 229] on div "إنجليزي" at bounding box center [329, 241] width 165 height 24
